Goal: Feedback & Contribution: Submit feedback/report problem

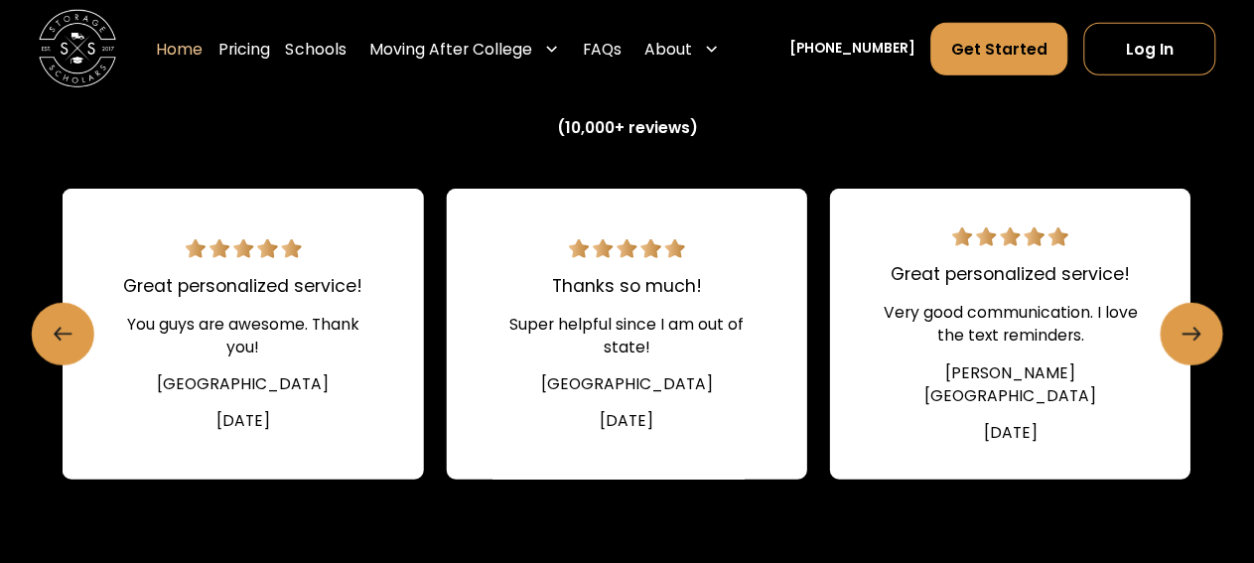
scroll to position [2640, 0]
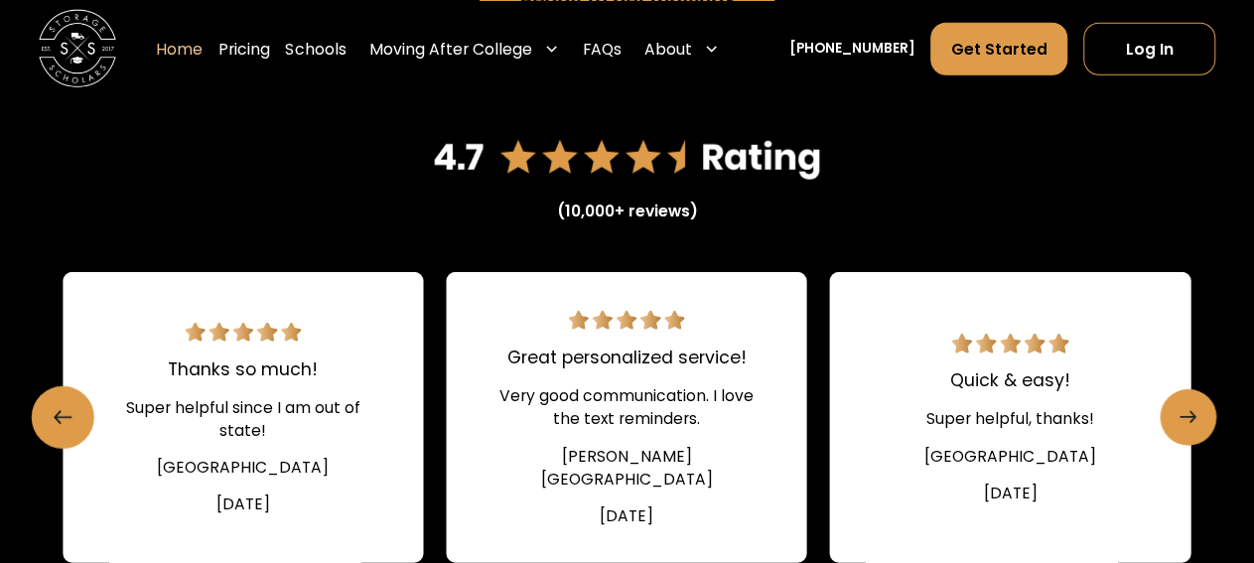
click at [1189, 412] on icon "Next slide" at bounding box center [1188, 417] width 17 height 31
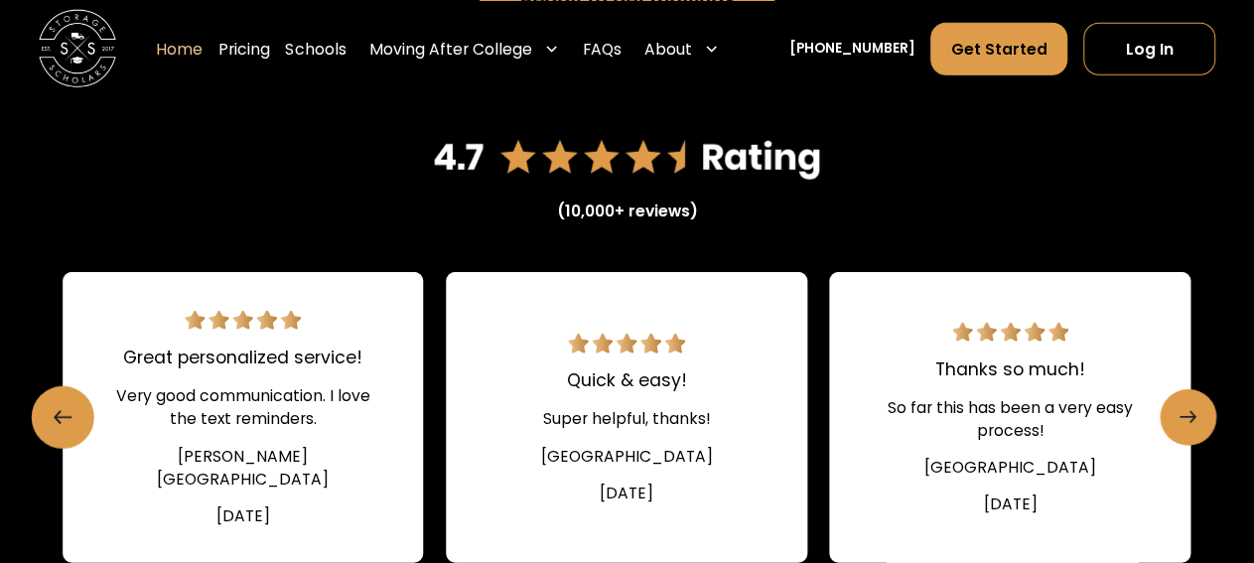
click at [1199, 425] on link "Next slide" at bounding box center [1189, 418] width 56 height 56
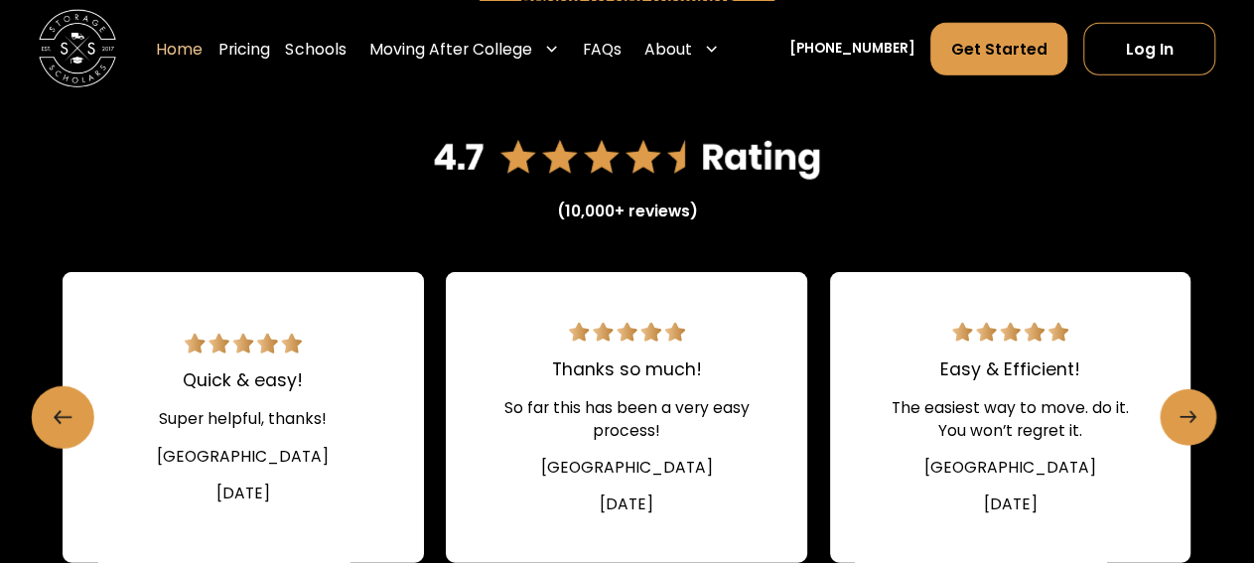
click at [1199, 425] on link "Next slide" at bounding box center [1189, 418] width 56 height 56
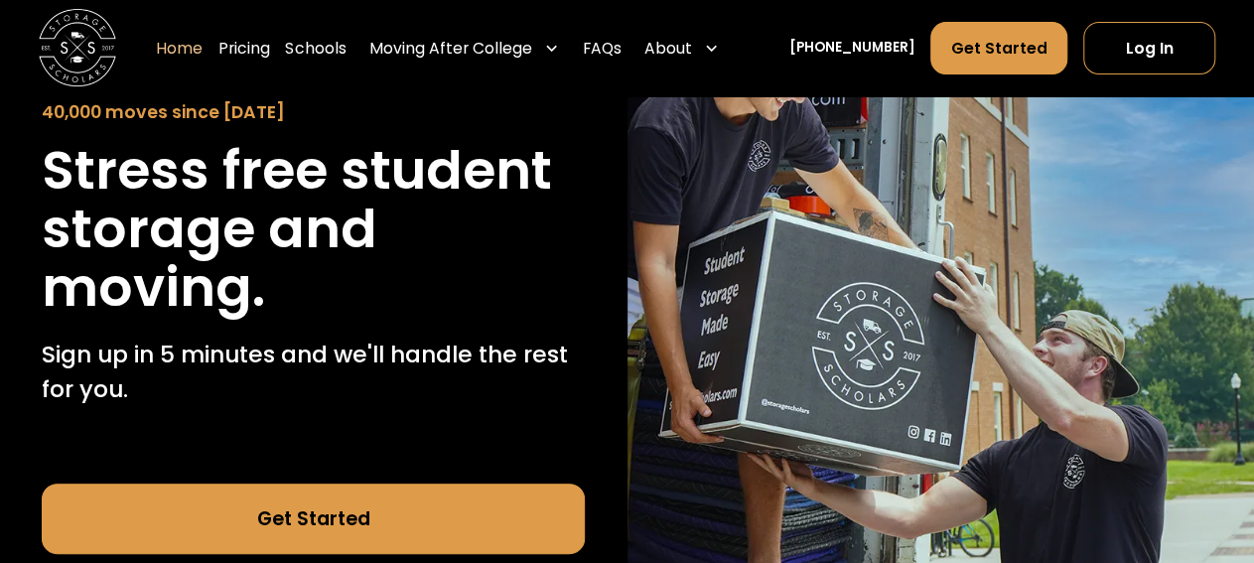
scroll to position [0, 0]
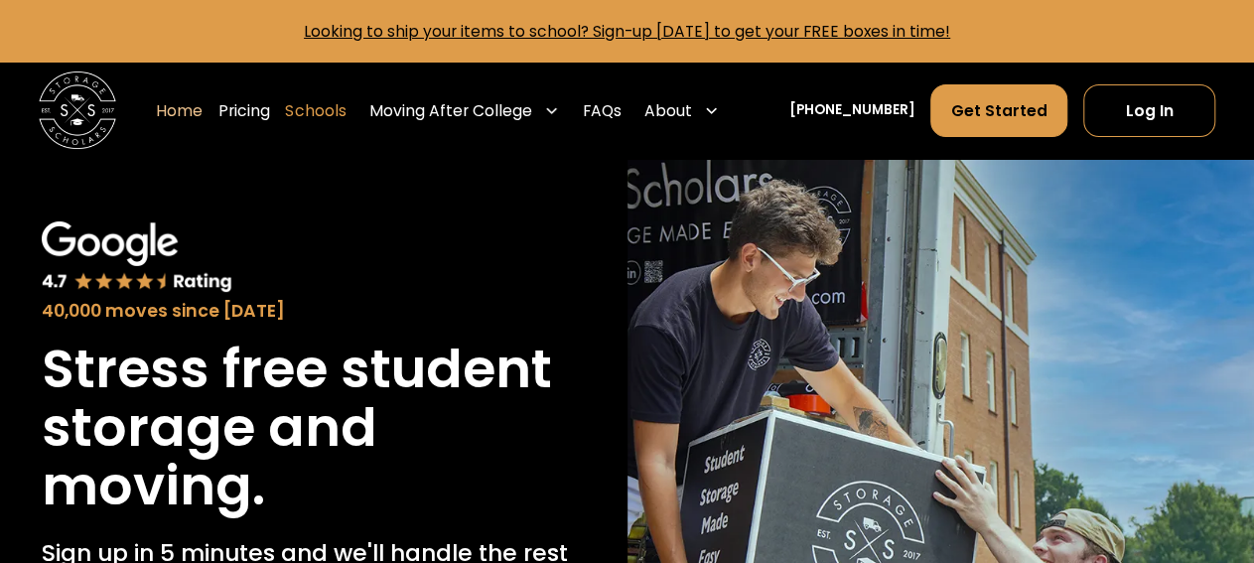
click at [333, 113] on link "Schools" at bounding box center [315, 110] width 61 height 55
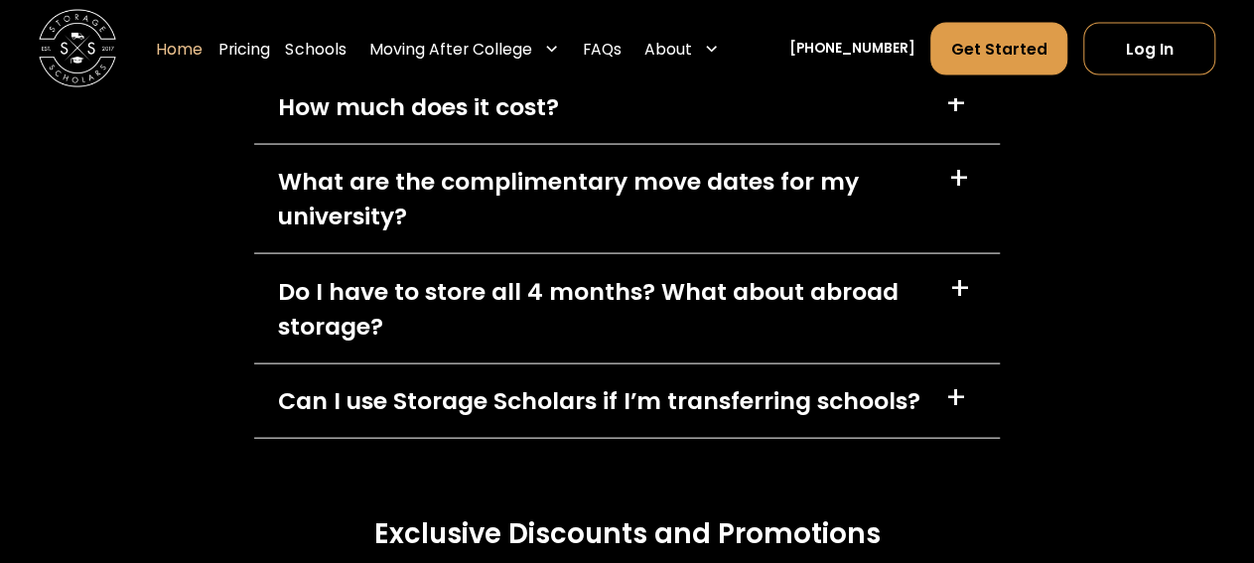
scroll to position [5700, 0]
click at [506, 105] on div "How much does it cost?" at bounding box center [418, 105] width 281 height 35
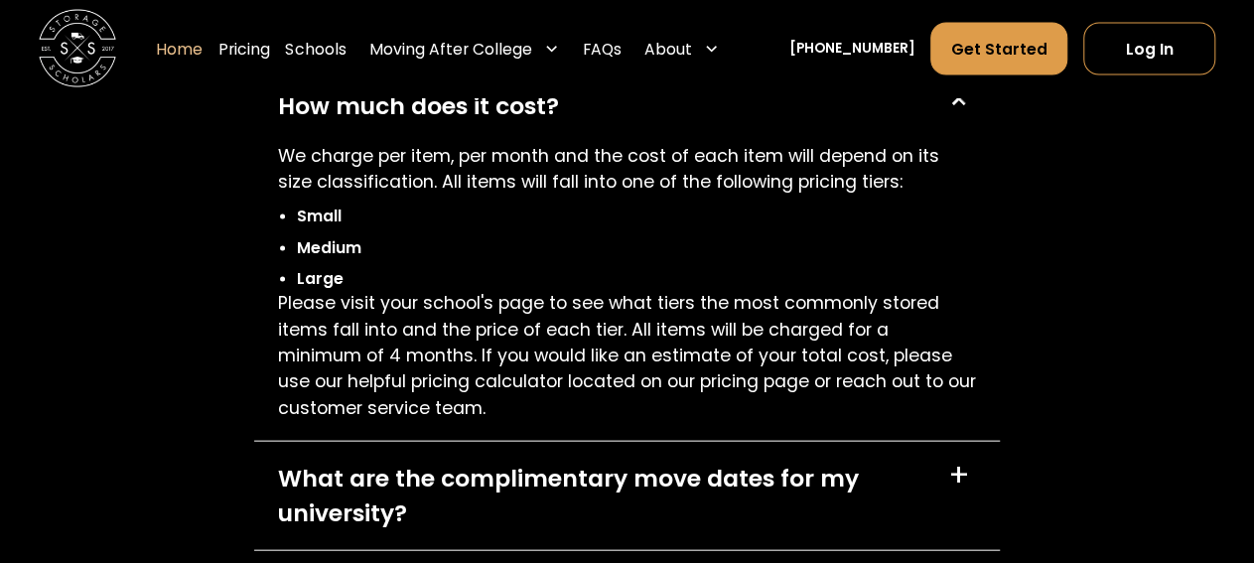
click at [508, 109] on div "How much does it cost?" at bounding box center [418, 105] width 281 height 35
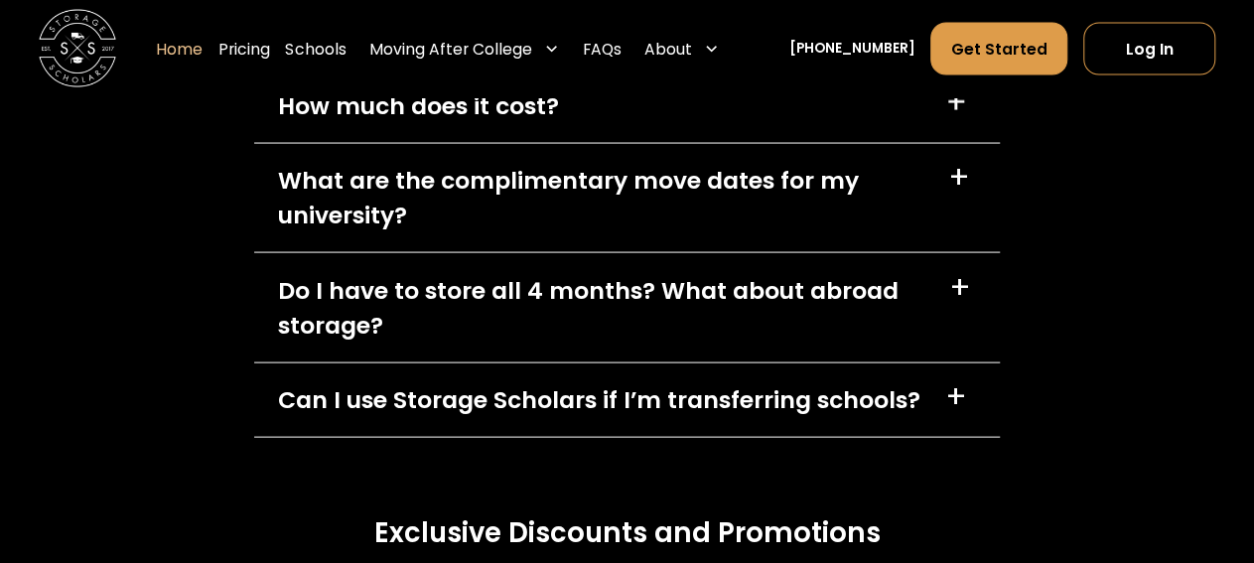
click at [508, 179] on div "What are the complimentary move dates for my university?" at bounding box center [602, 198] width 648 height 70
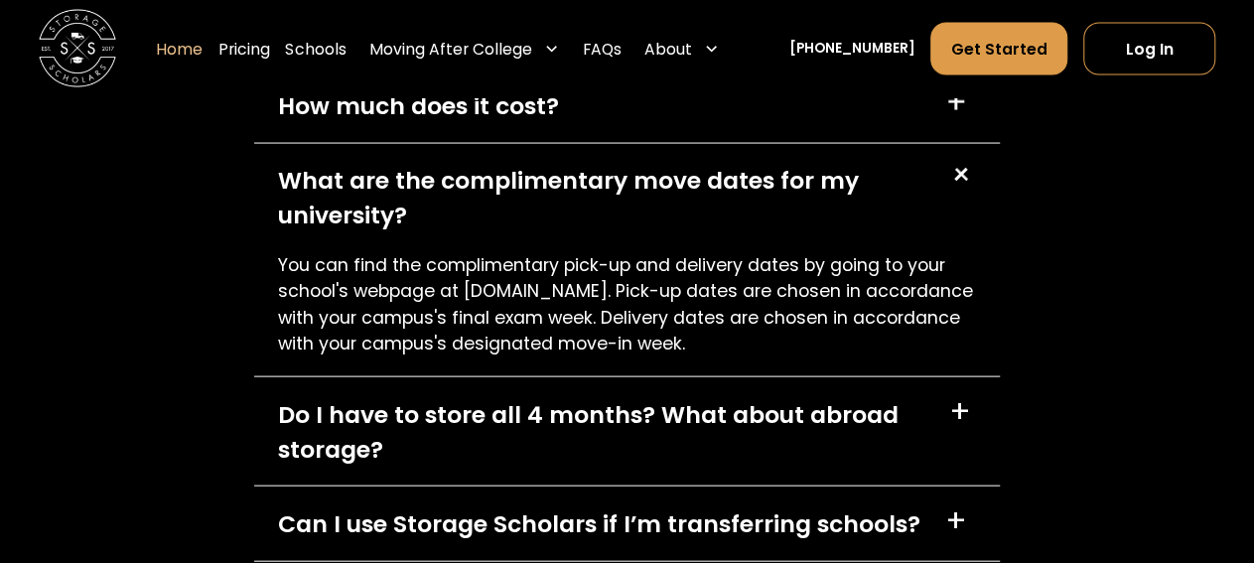
click at [508, 179] on div "What are the complimentary move dates for my university?" at bounding box center [602, 198] width 648 height 70
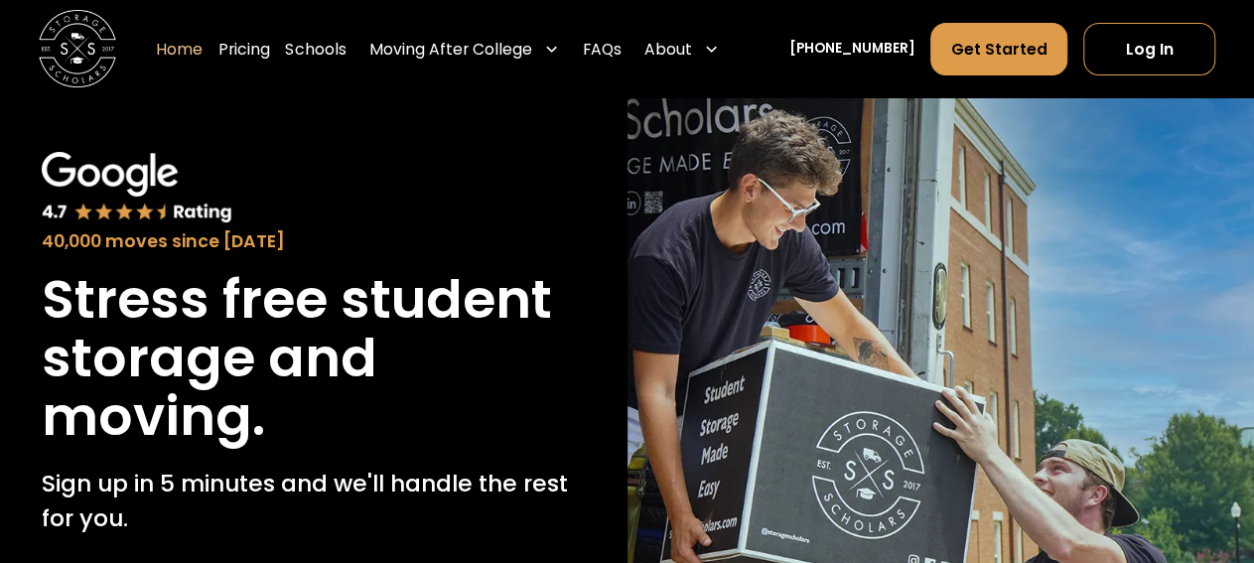
scroll to position [0, 0]
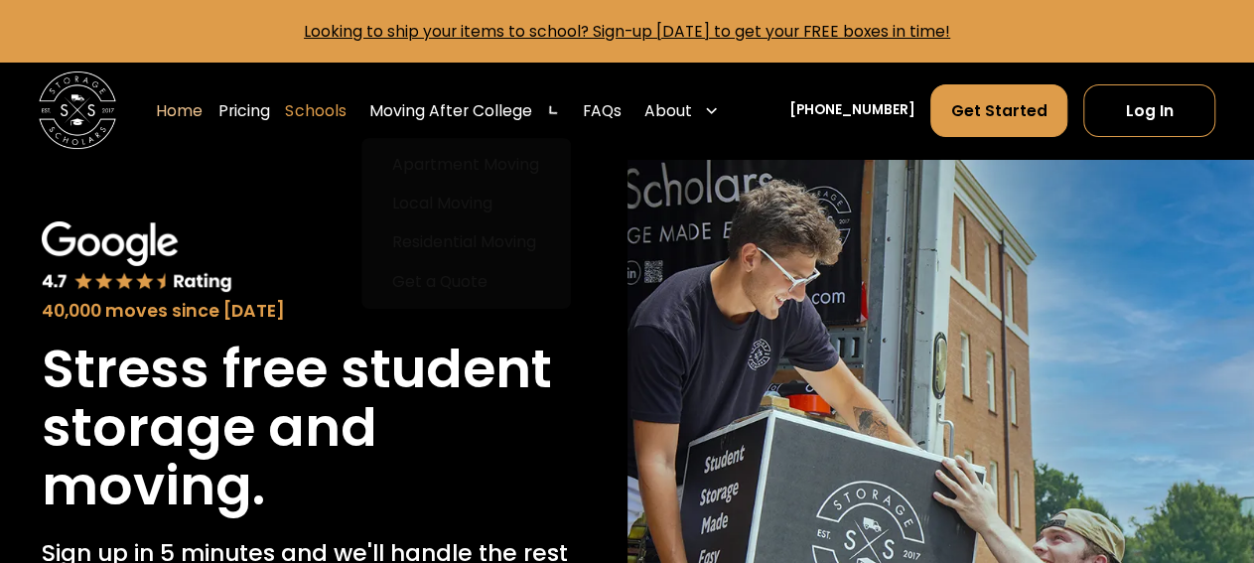
click at [343, 99] on link "Schools" at bounding box center [315, 110] width 61 height 55
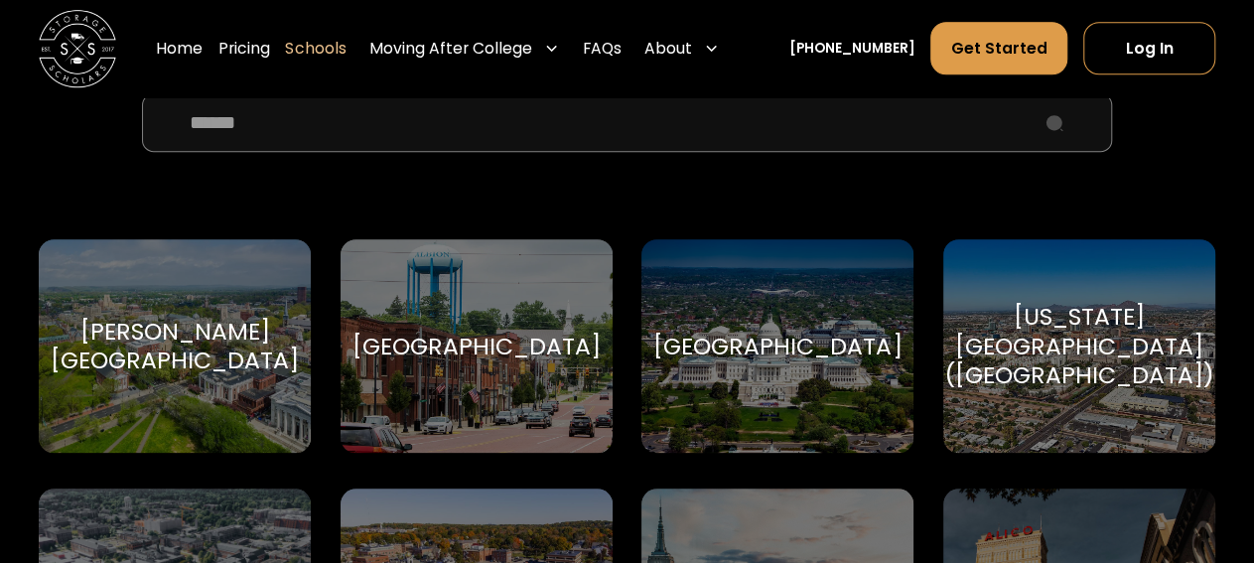
scroll to position [700, 0]
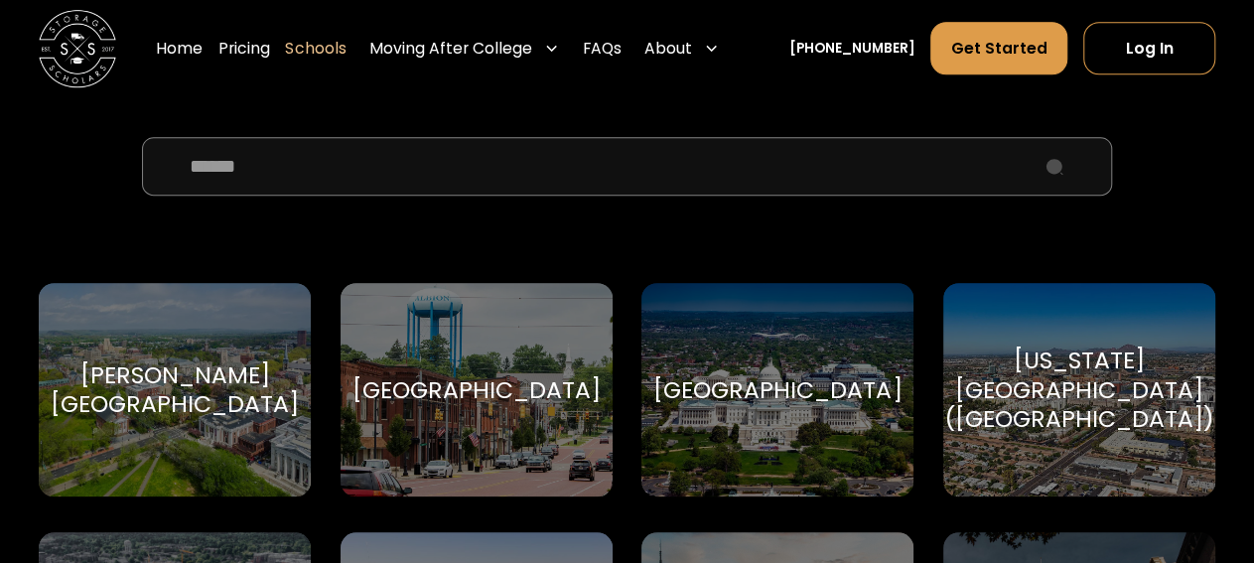
click at [360, 145] on input "School Select Form" at bounding box center [627, 166] width 970 height 59
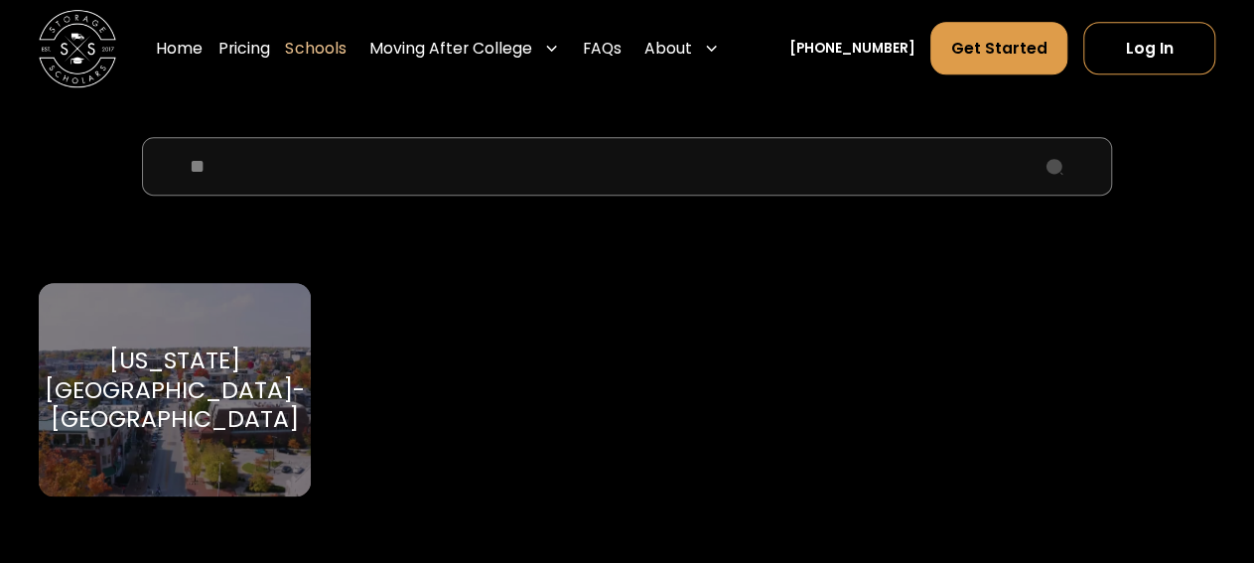
type input "*"
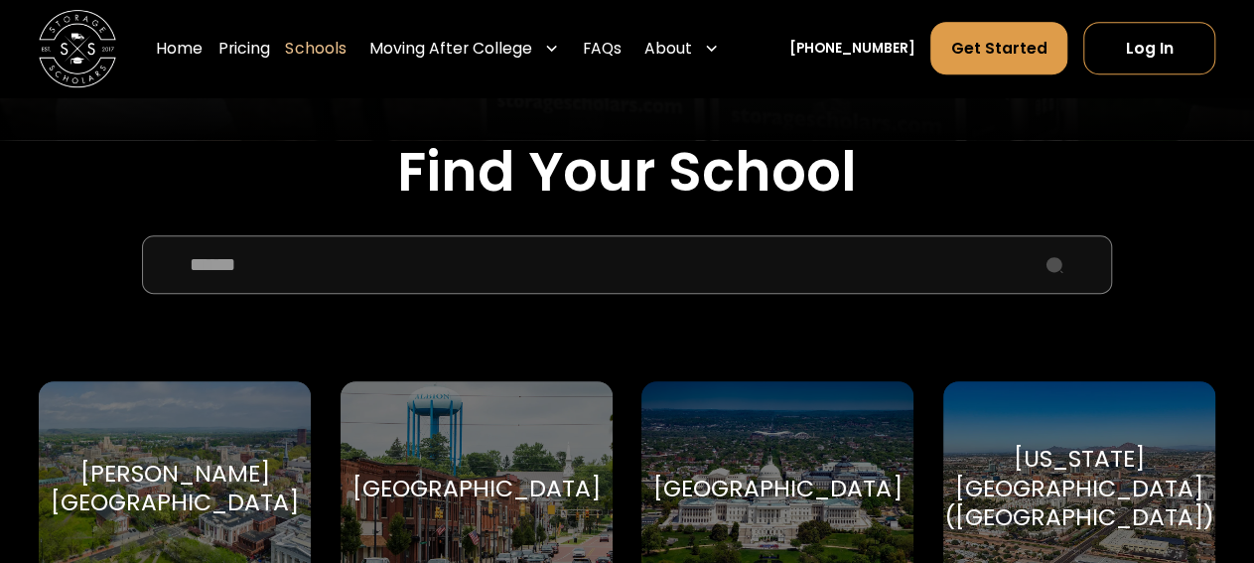
scroll to position [592, 0]
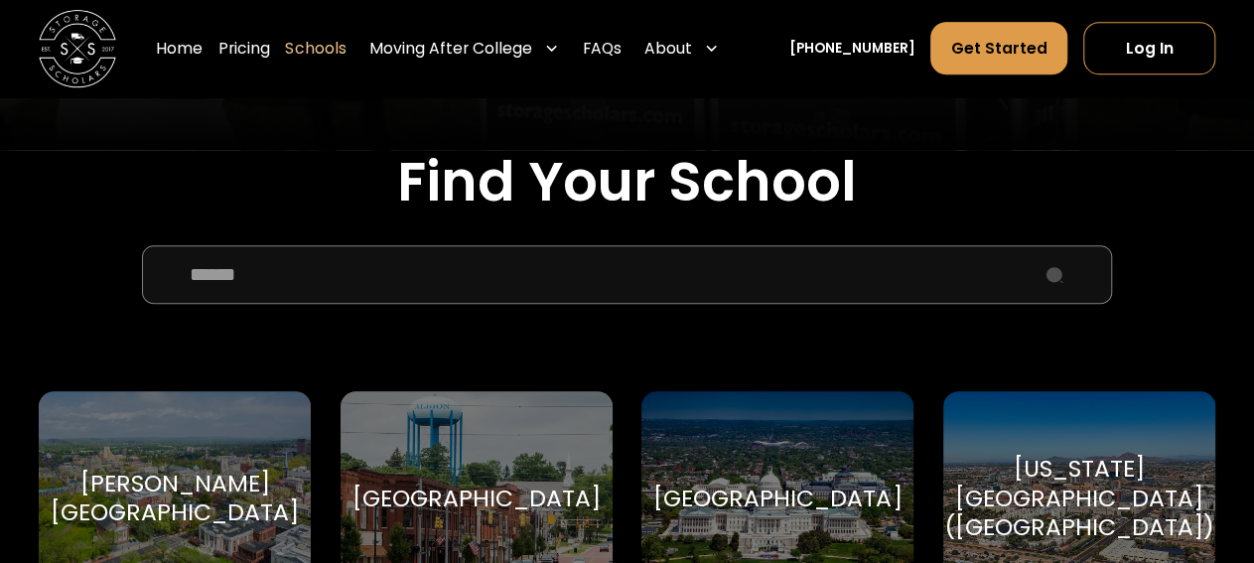
click at [475, 293] on input "School Select Form" at bounding box center [627, 274] width 970 height 59
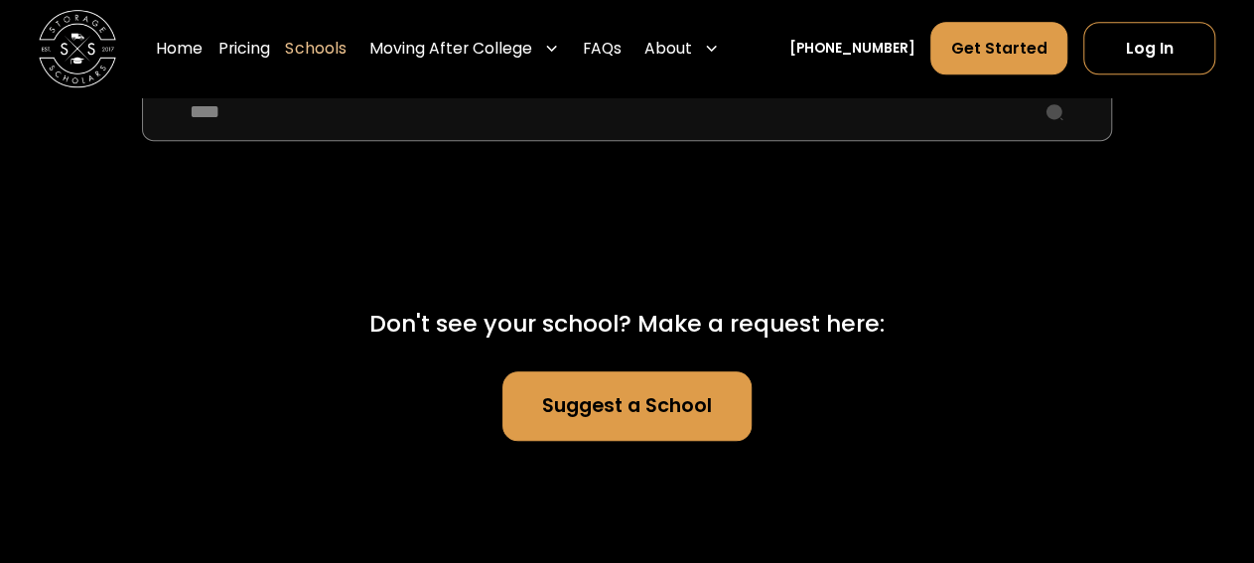
scroll to position [760, 0]
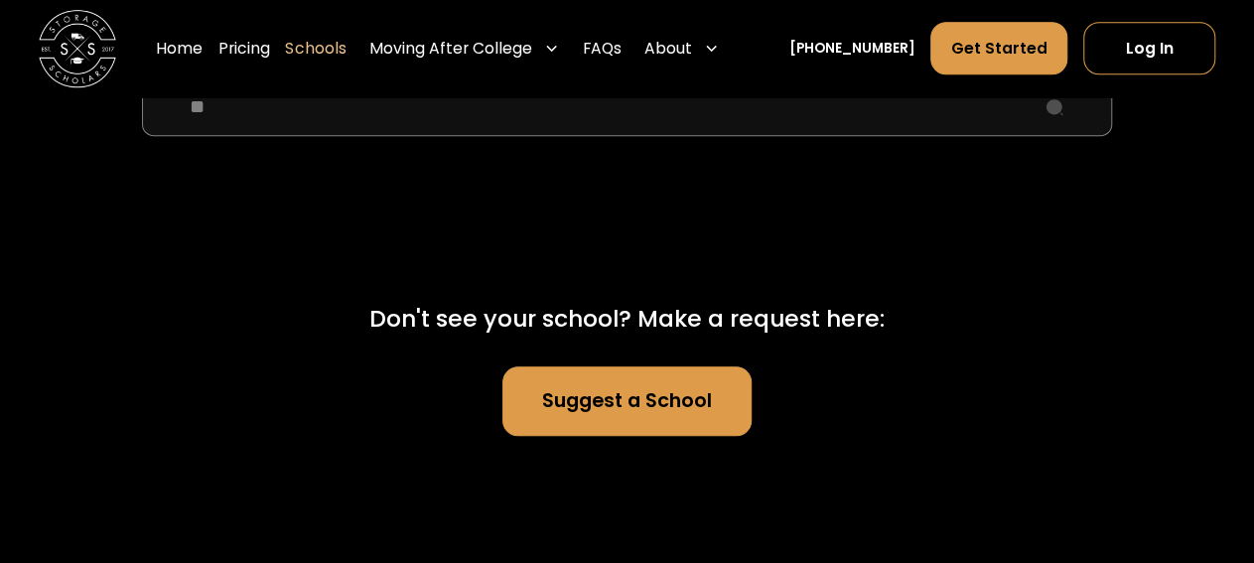
type input "*"
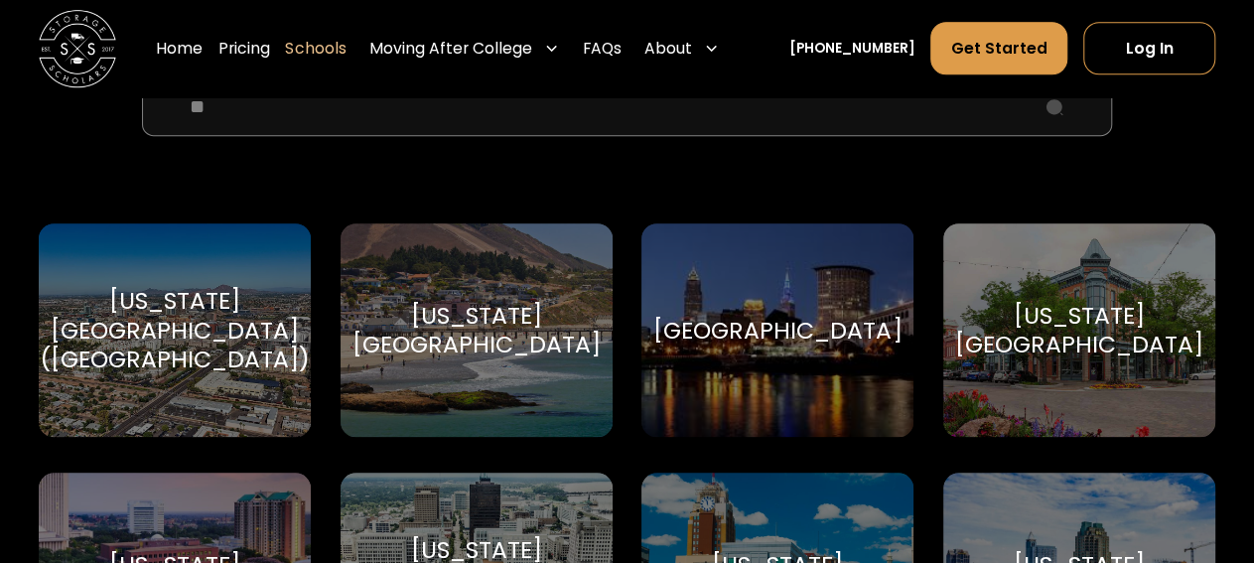
type input "*"
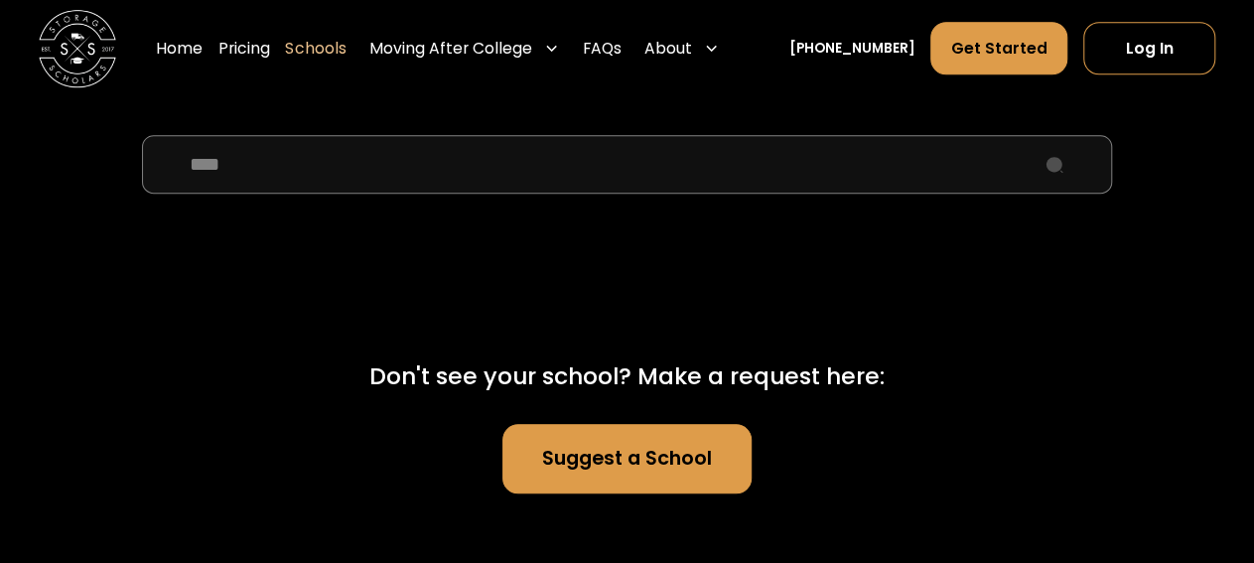
scroll to position [689, 0]
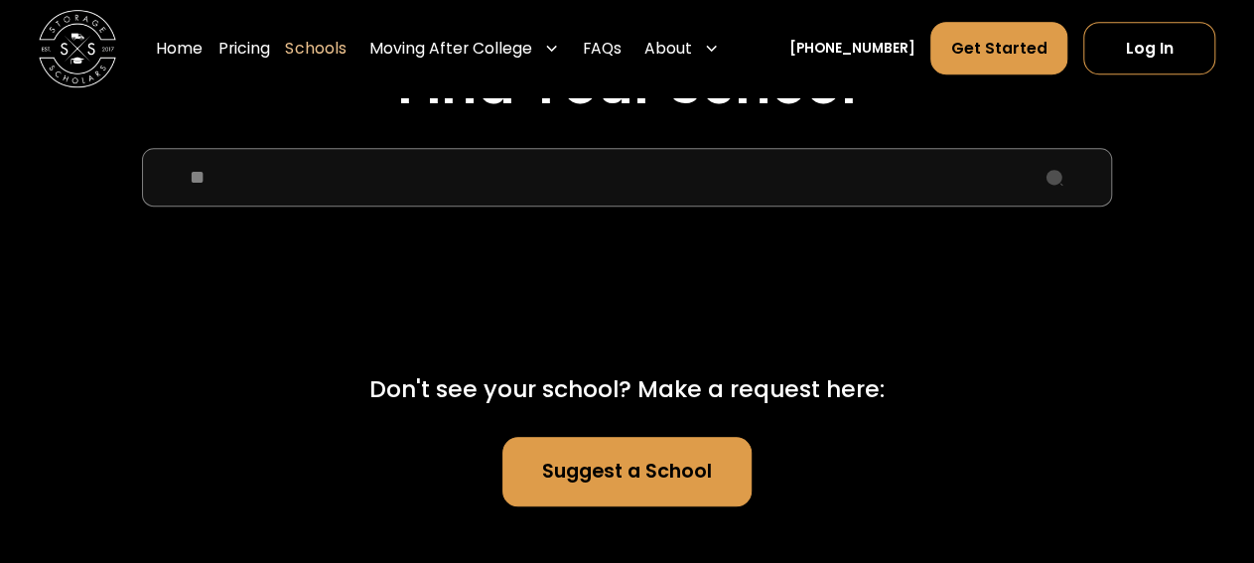
type input "*"
click at [333, 171] on input "****" at bounding box center [627, 177] width 970 height 59
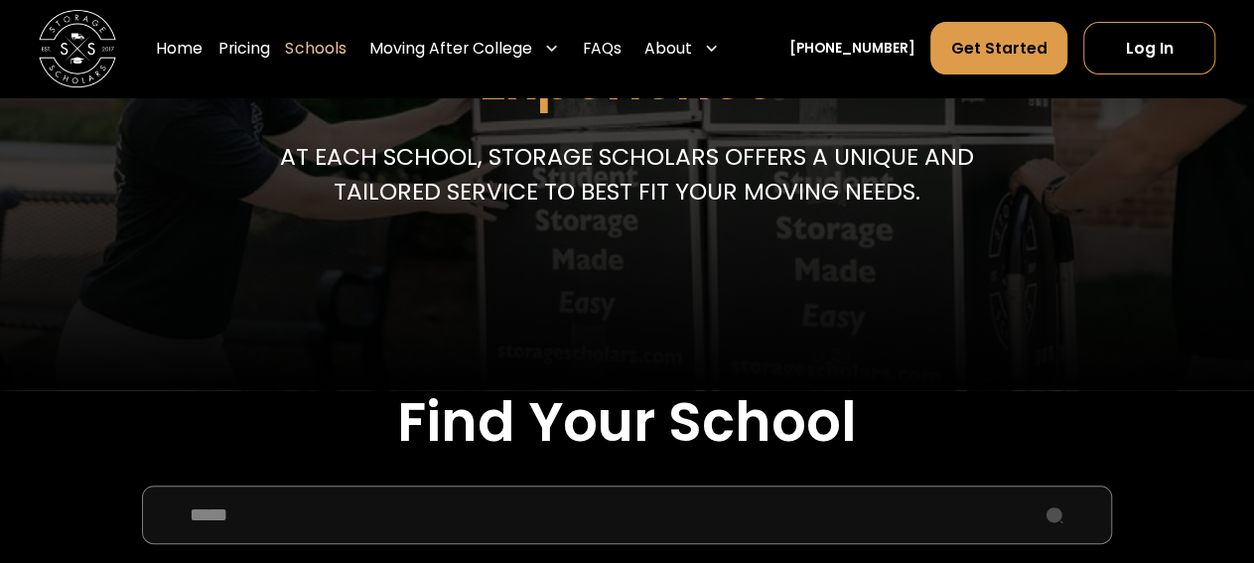
scroll to position [367, 0]
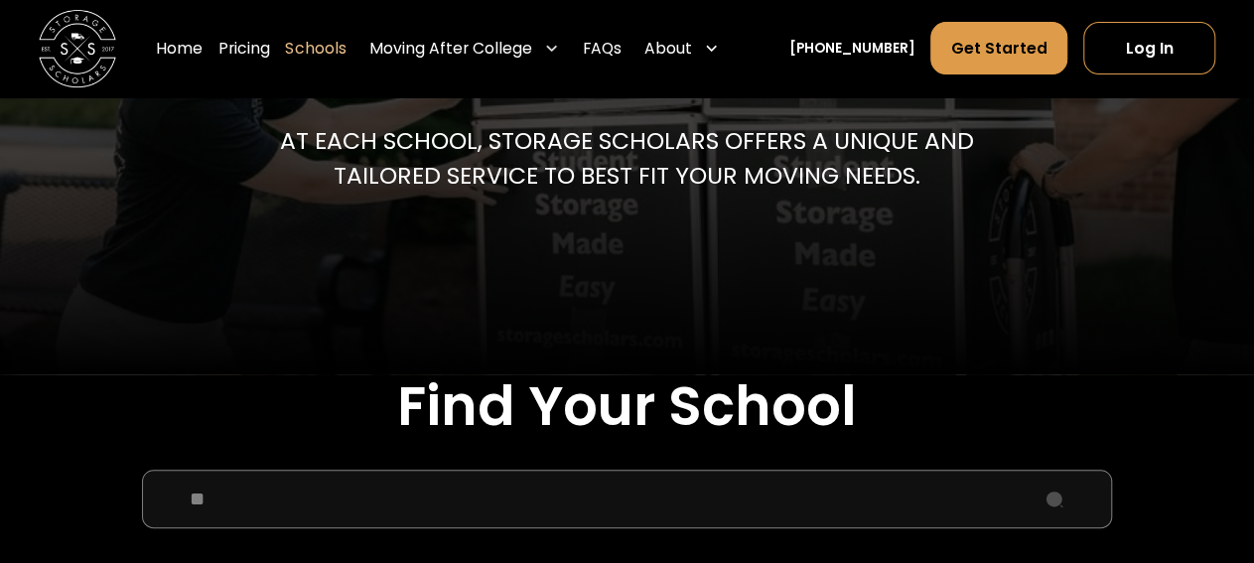
type input "*"
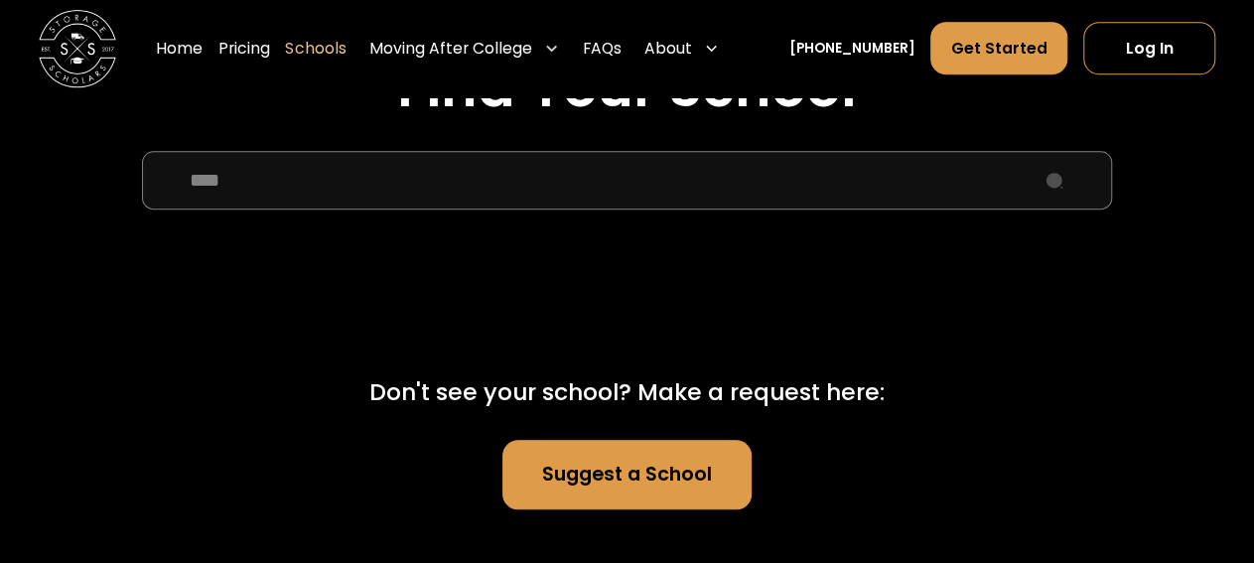
scroll to position [663, 0]
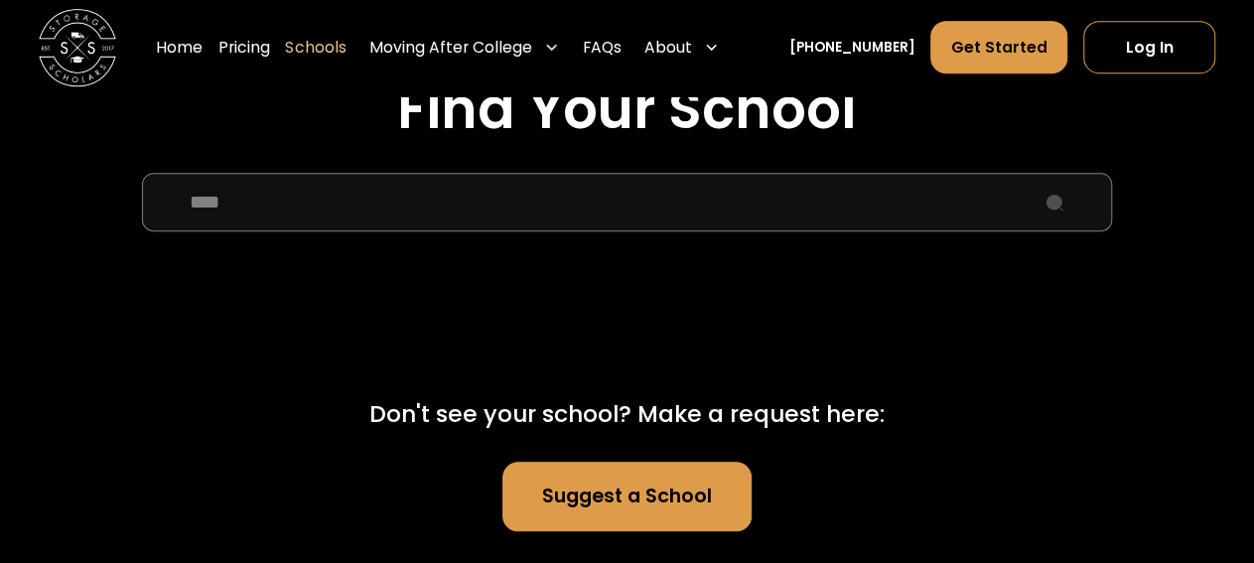
click at [442, 200] on input "****" at bounding box center [627, 203] width 970 height 59
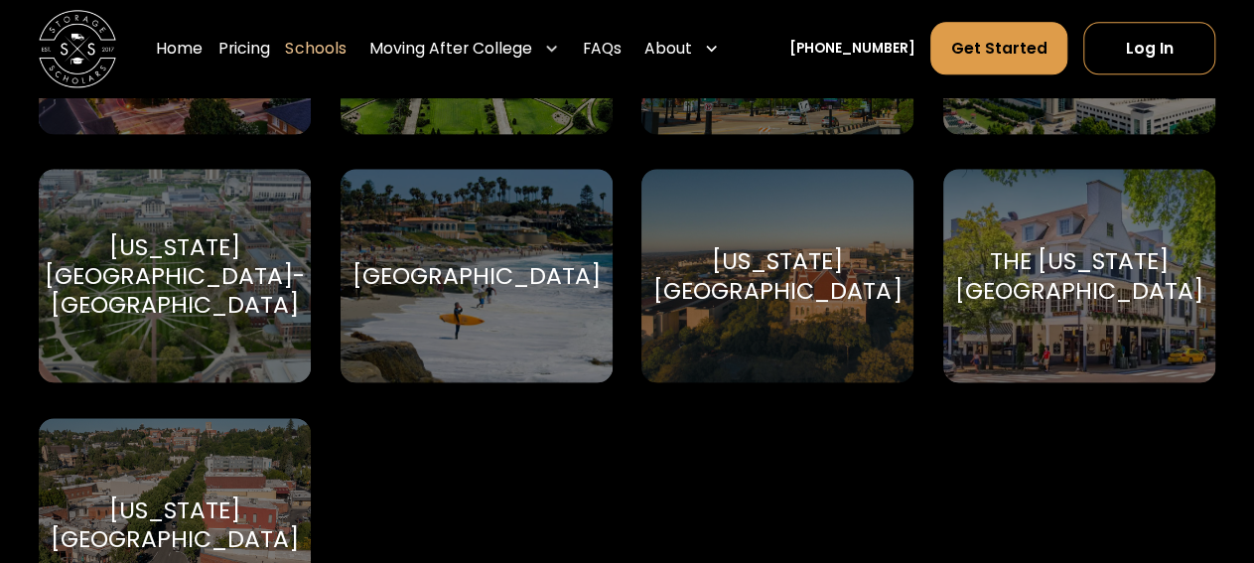
scroll to position [1313, 0]
type input "*****"
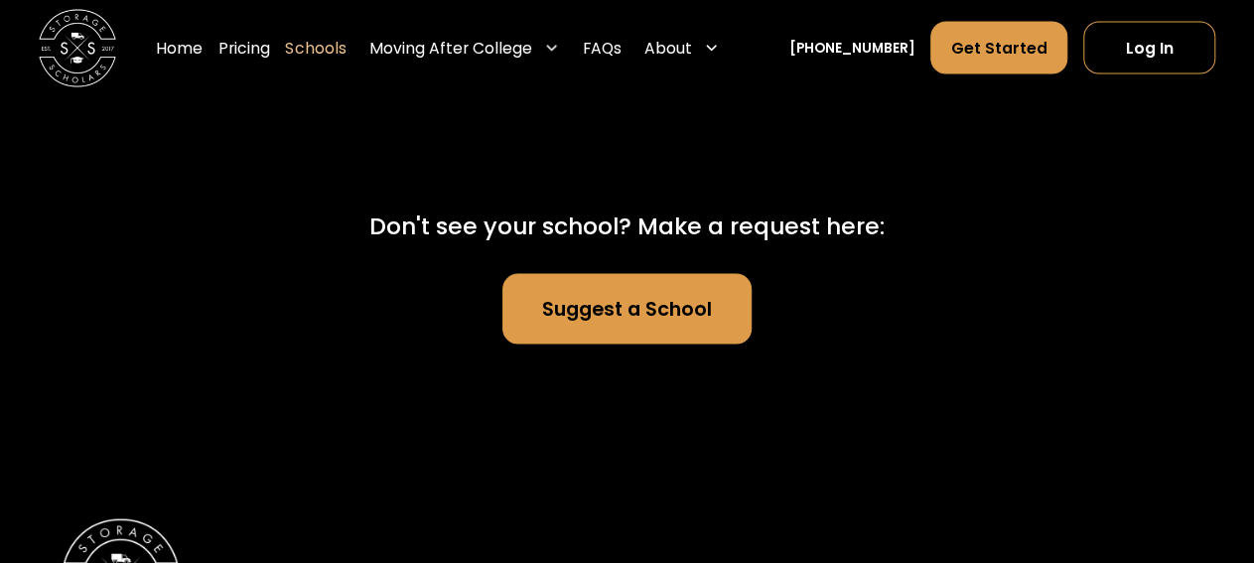
scroll to position [1944, 0]
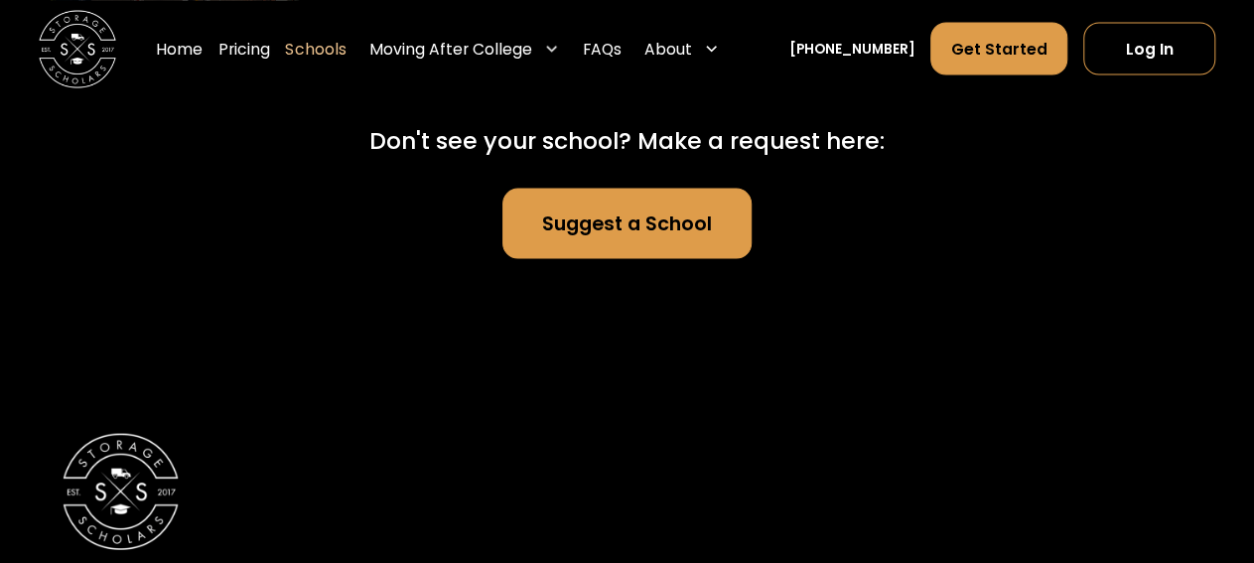
click at [689, 246] on link "Suggest a School" at bounding box center [627, 223] width 249 height 70
